Goal: Task Accomplishment & Management: Use online tool/utility

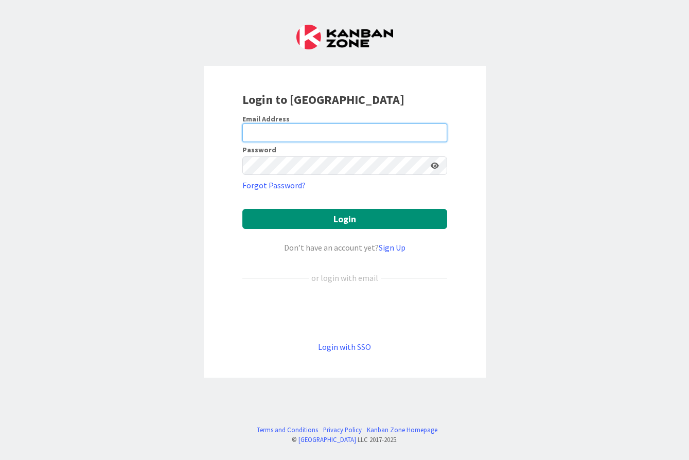
click at [314, 128] on input "email" at bounding box center [345, 133] width 205 height 19
type input "j"
click at [341, 134] on input "J" at bounding box center [345, 133] width 205 height 19
type input "[EMAIL_ADDRESS][DOMAIN_NAME]"
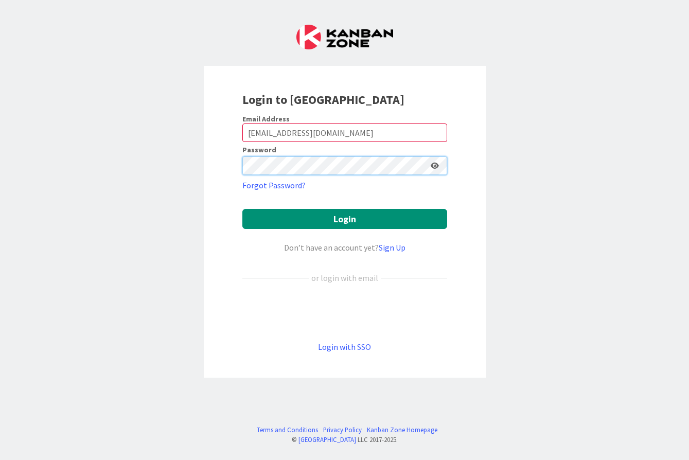
click at [243, 209] on button "Login" at bounding box center [345, 219] width 205 height 20
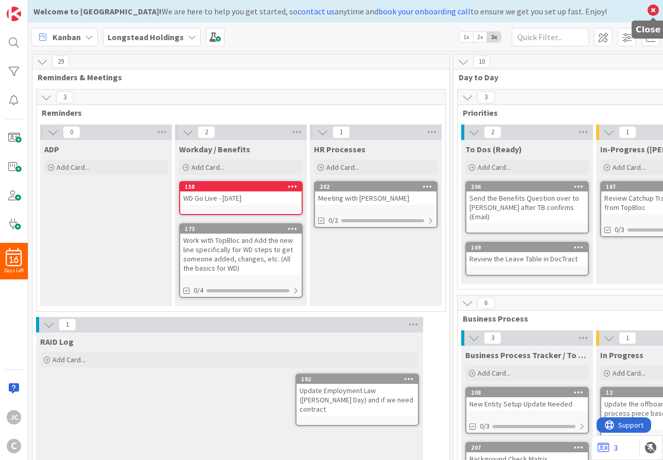
click at [647, 11] on icon at bounding box center [653, 10] width 13 height 14
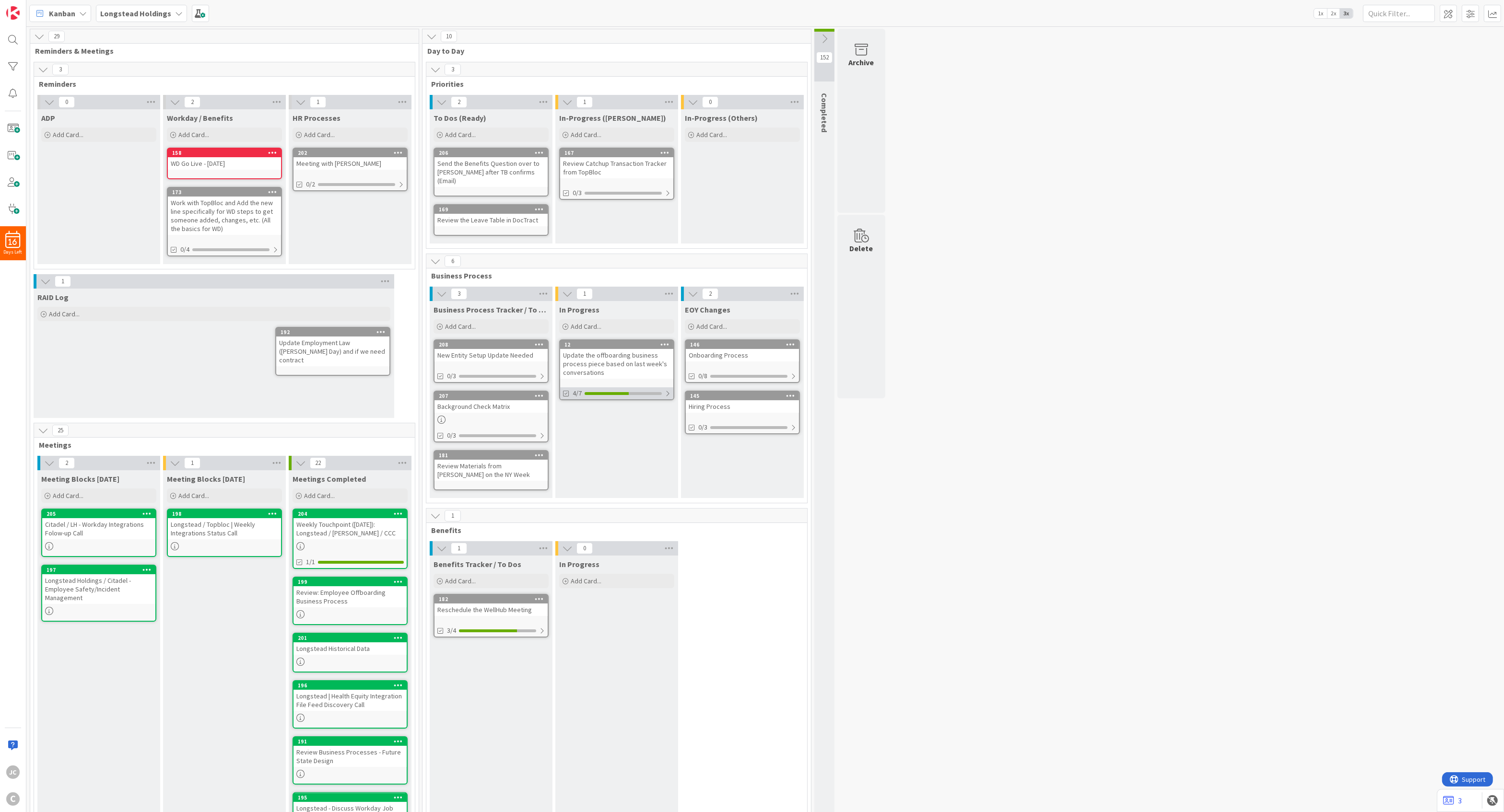
click at [617, 388] on div "4/7" at bounding box center [617, 393] width 114 height 12
click at [543, 372] on div at bounding box center [542, 376] width 6 height 7
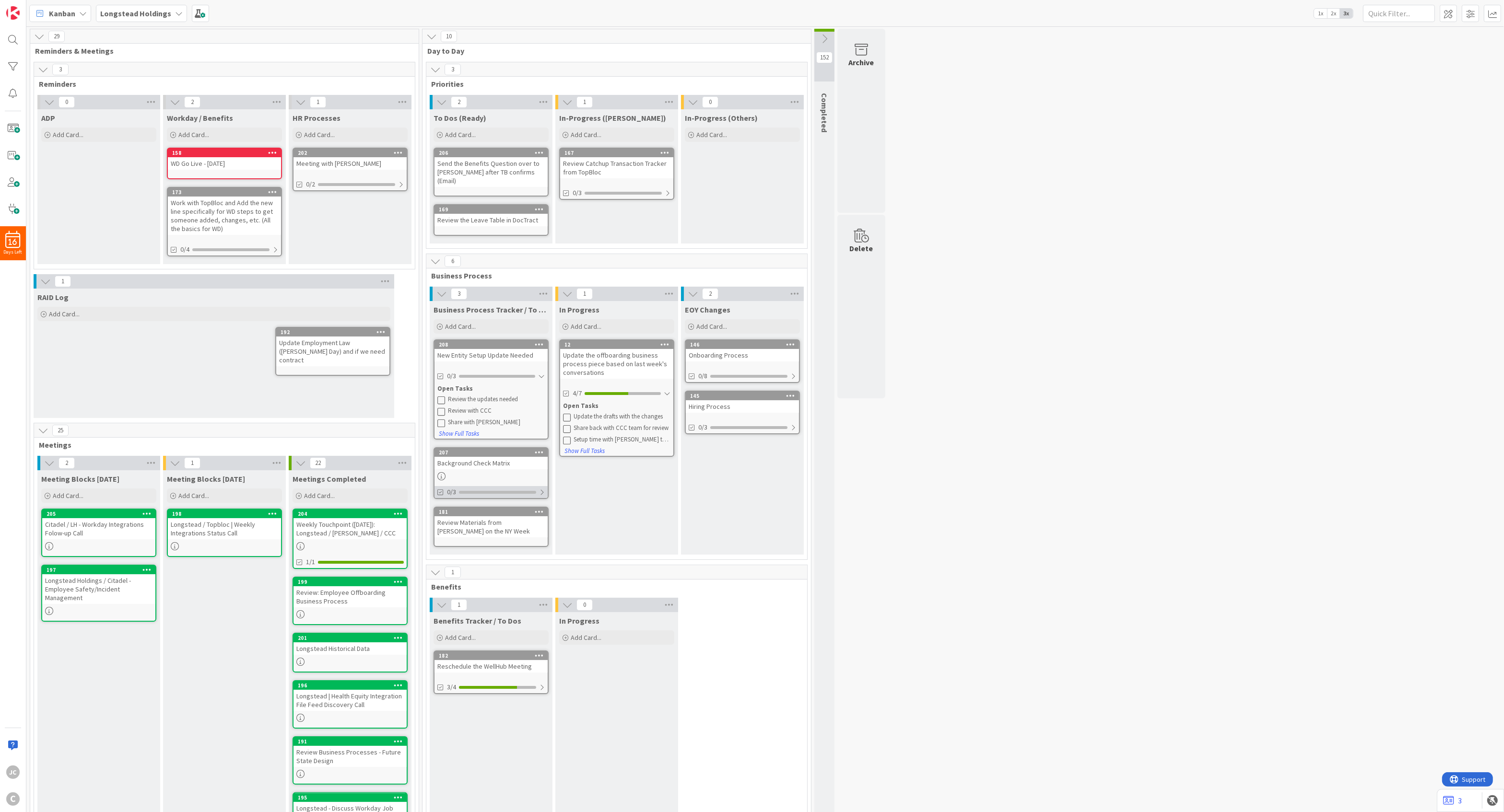
click at [538, 428] on div "0/3" at bounding box center [491, 492] width 114 height 12
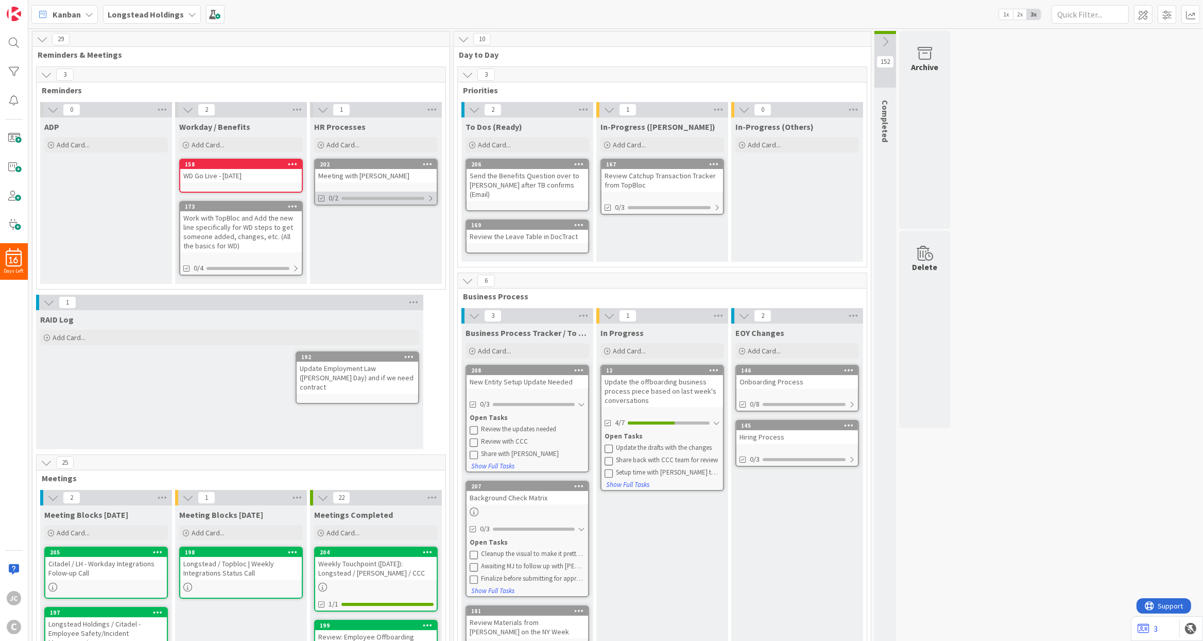
click at [430, 198] on div at bounding box center [430, 198] width 6 height 8
click at [366, 246] on div "0/2 Open Tasks DocuSign Questions about equipment Show Full Tasks" at bounding box center [376, 222] width 122 height 61
click at [384, 171] on div "Meeting with [PERSON_NAME]" at bounding box center [376, 175] width 122 height 13
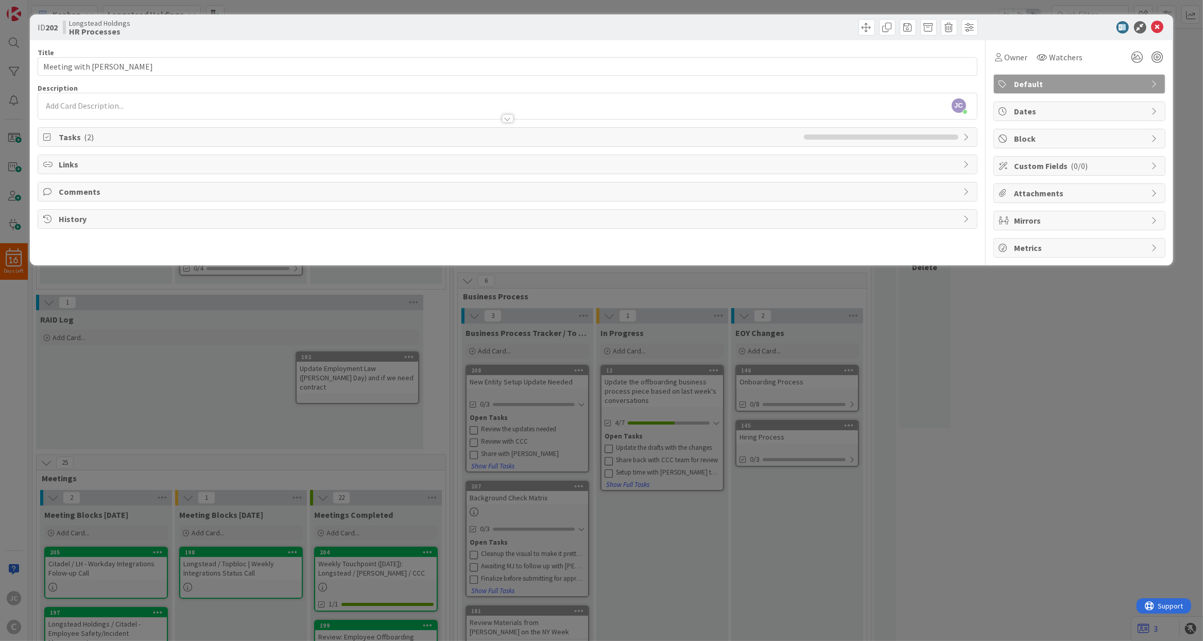
click at [177, 130] on div "Tasks ( 2 )" at bounding box center [507, 137] width 938 height 19
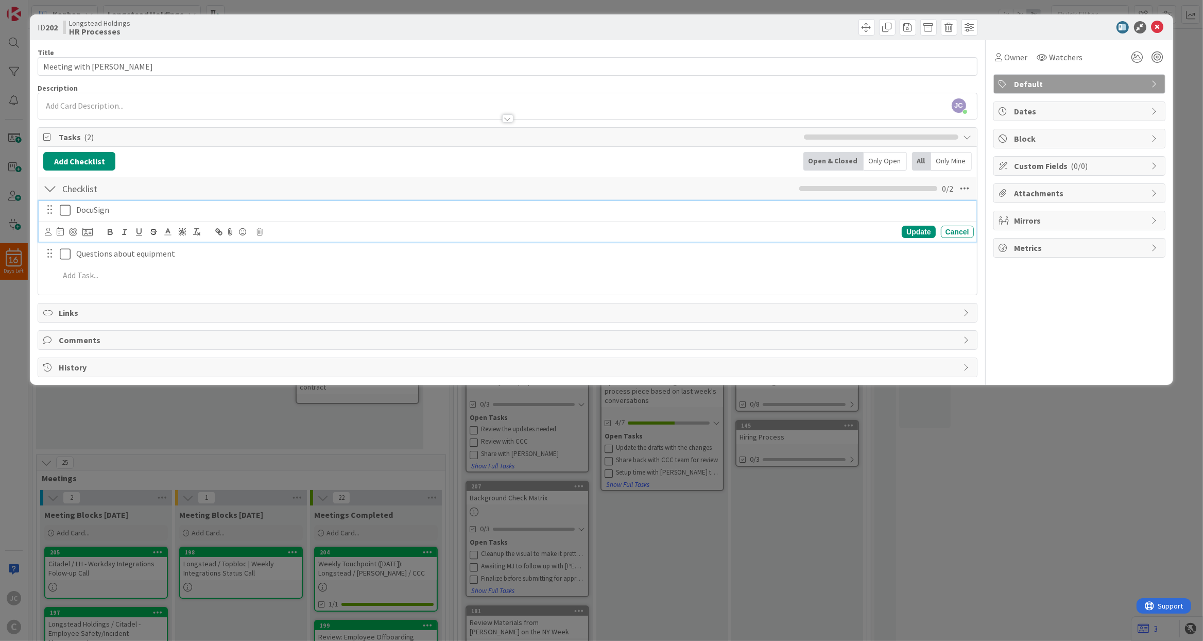
click at [146, 207] on p "DocuSign" at bounding box center [522, 210] width 893 height 12
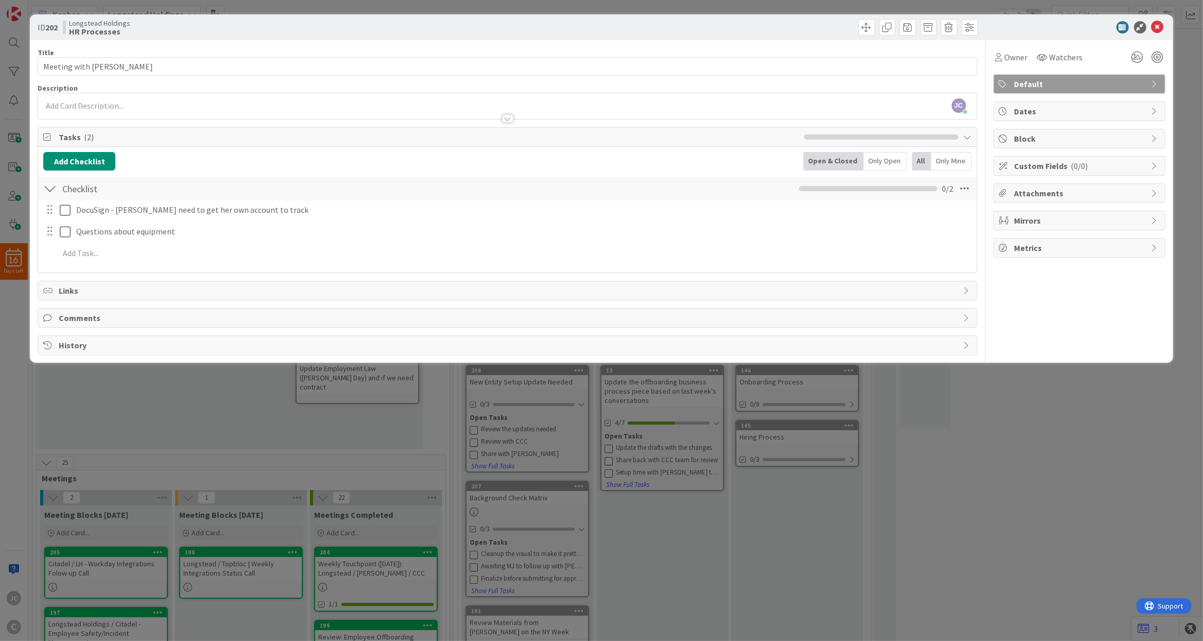
click at [663, 460] on div "ID 202 Longstead Holdings HR Processes Title 17 / 128 Meeting with Mark Descrip…" at bounding box center [601, 320] width 1203 height 641
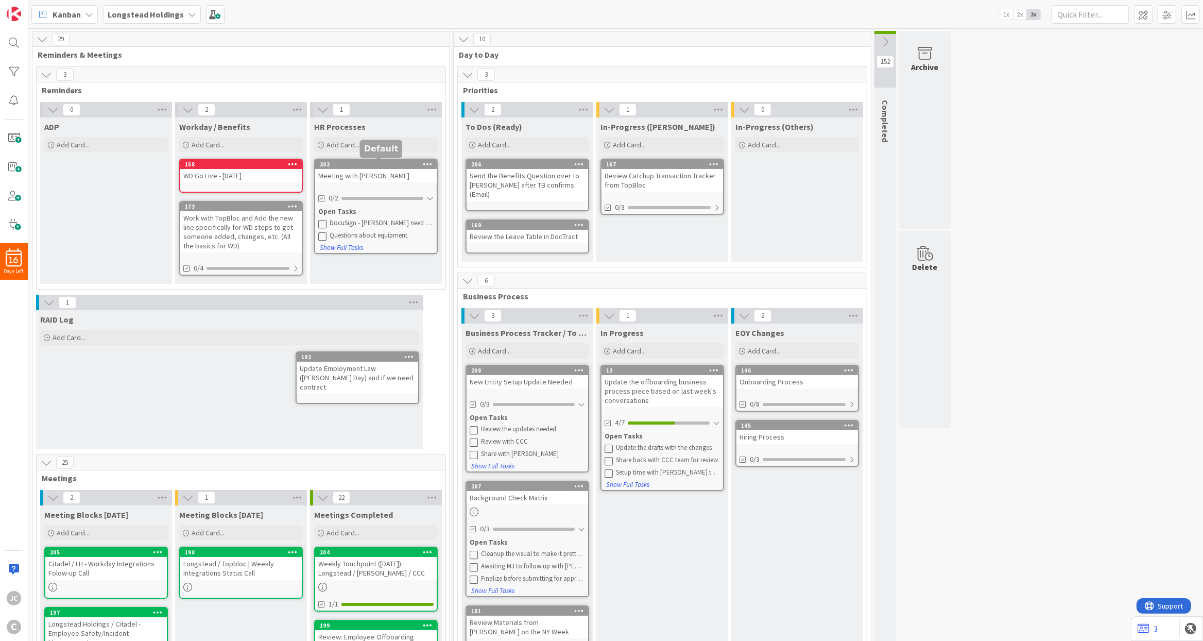
click at [393, 165] on div "202" at bounding box center [378, 164] width 117 height 7
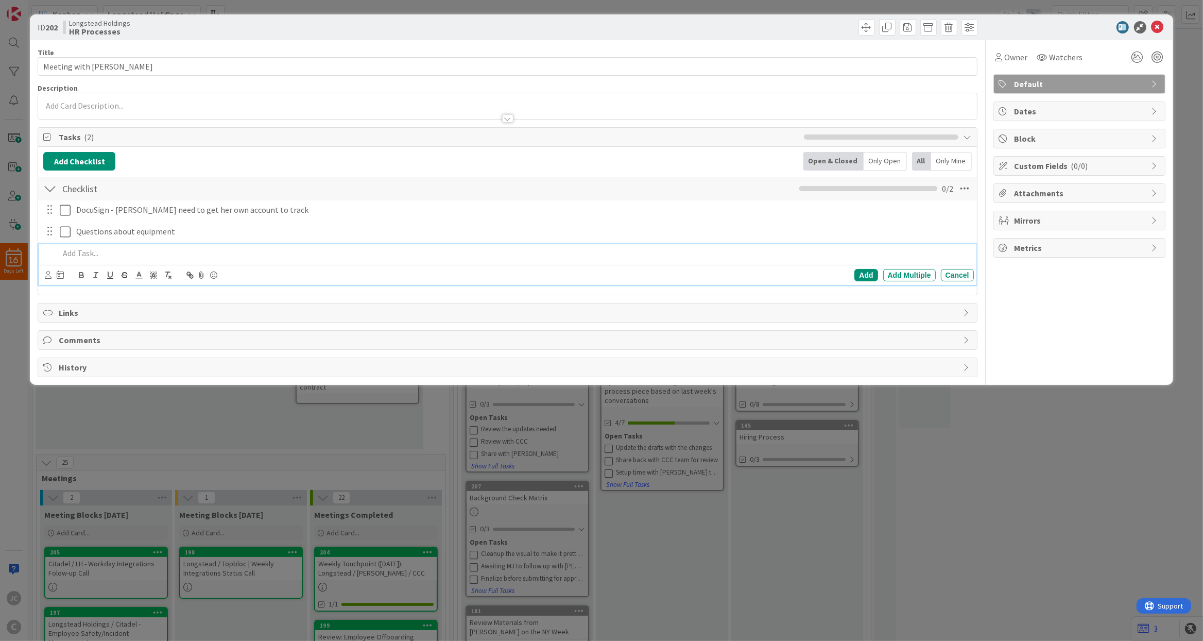
click at [165, 252] on p at bounding box center [514, 253] width 910 height 12
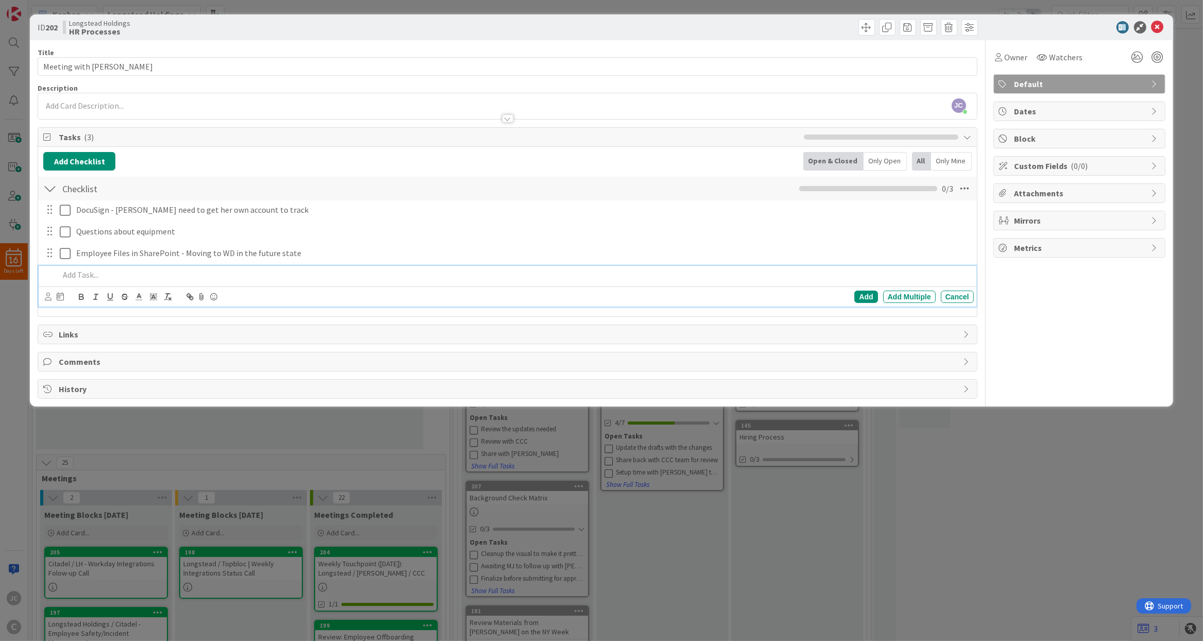
click at [663, 460] on div "ID 202 Longstead Holdings HR Processes Title 17 / 128 Meeting with Mark Descrip…" at bounding box center [601, 320] width 1203 height 641
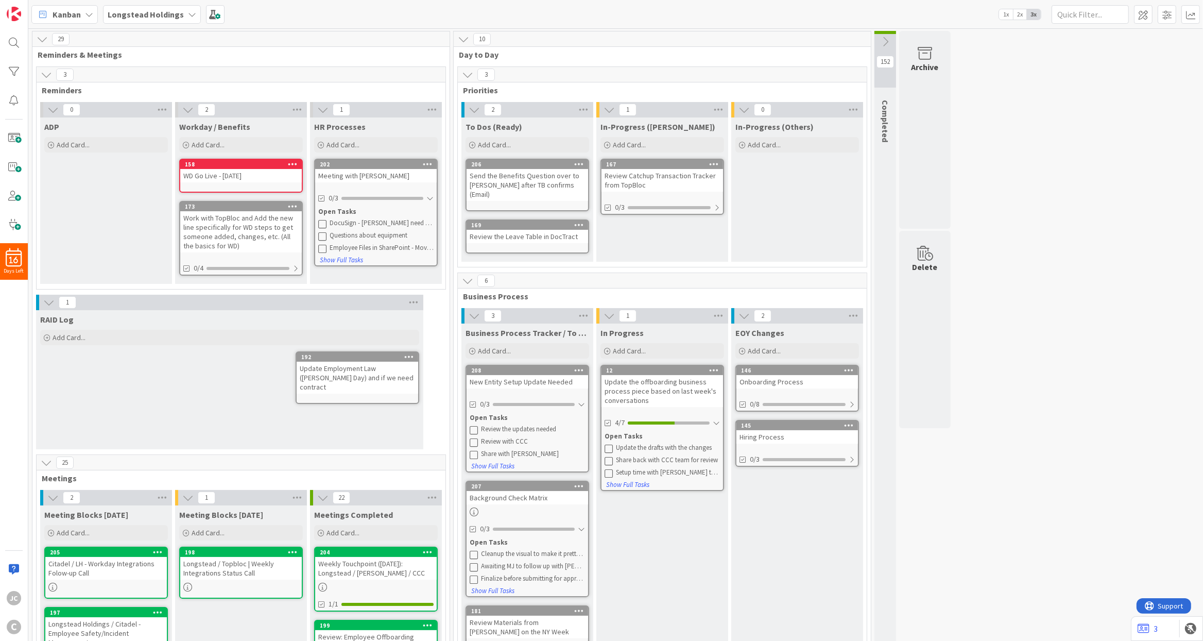
click at [663, 454] on div "Archive Delete" at bounding box center [924, 620] width 55 height 1179
